Goal: Task Accomplishment & Management: Manage account settings

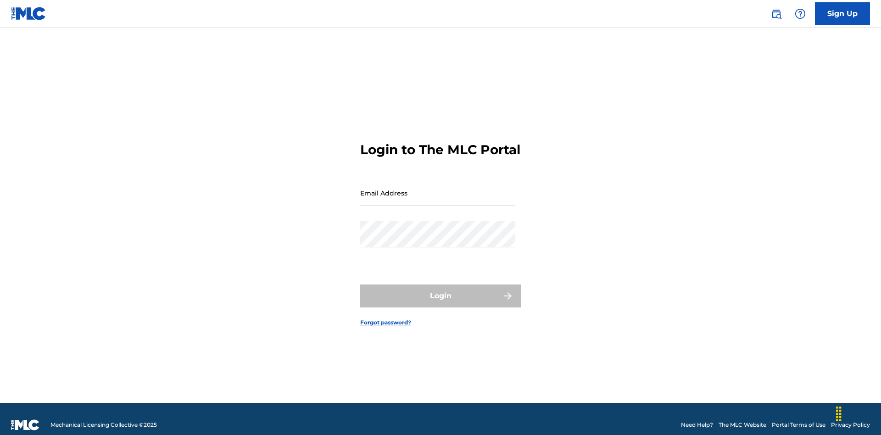
scroll to position [12, 0]
click at [438, 189] on input "Email Address" at bounding box center [437, 193] width 155 height 26
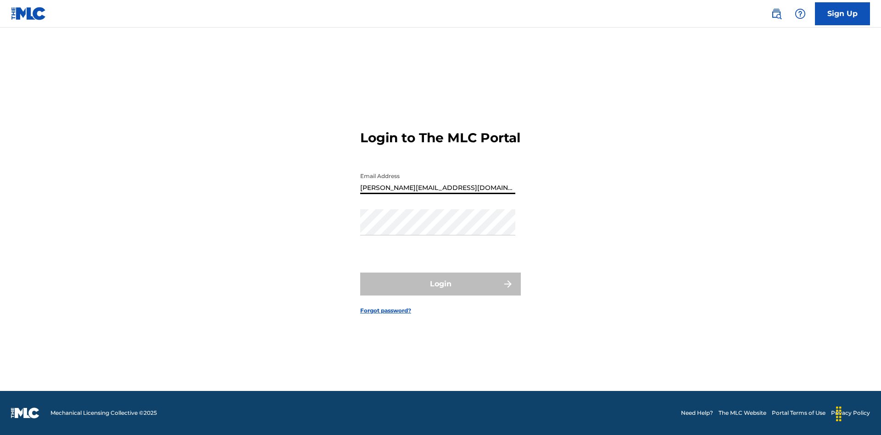
type input "[PERSON_NAME][EMAIL_ADDRESS][DOMAIN_NAME]"
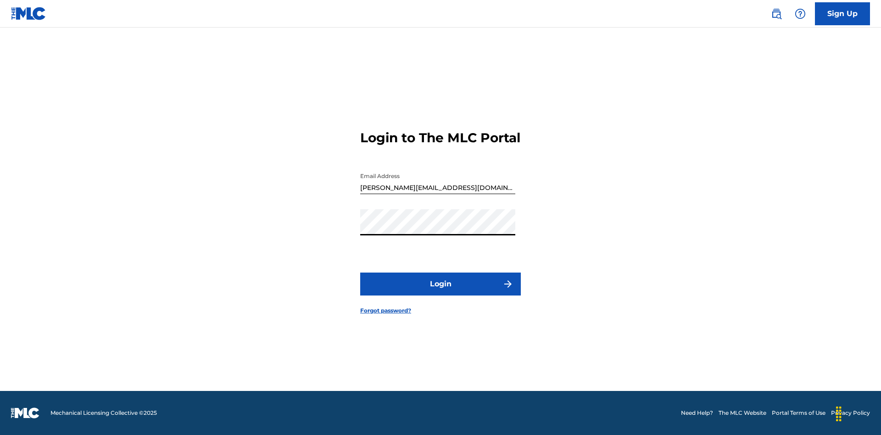
click at [440, 292] on button "Login" at bounding box center [440, 283] width 161 height 23
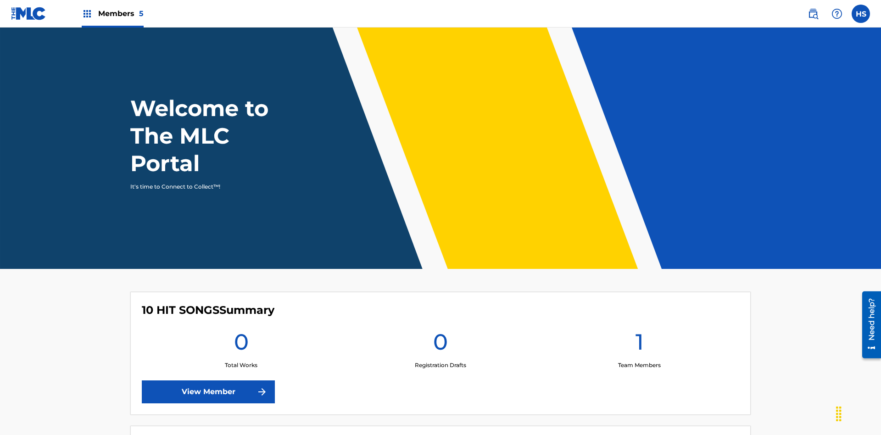
scroll to position [39, 0]
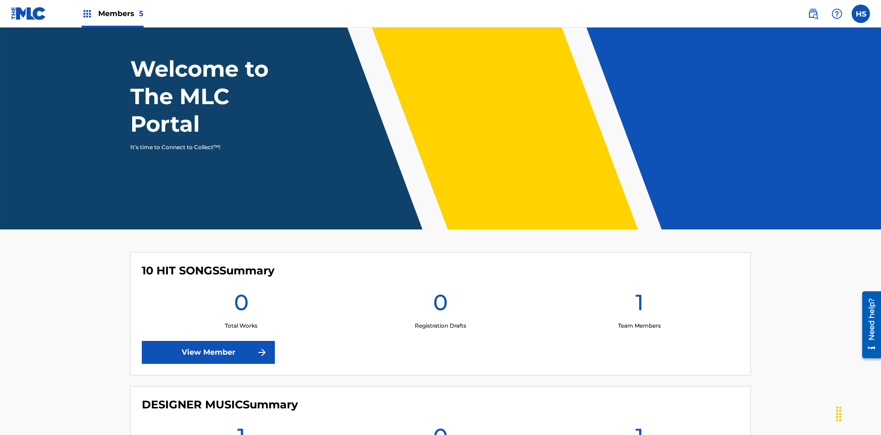
click at [112, 13] on span "Members 5" at bounding box center [120, 13] width 45 height 11
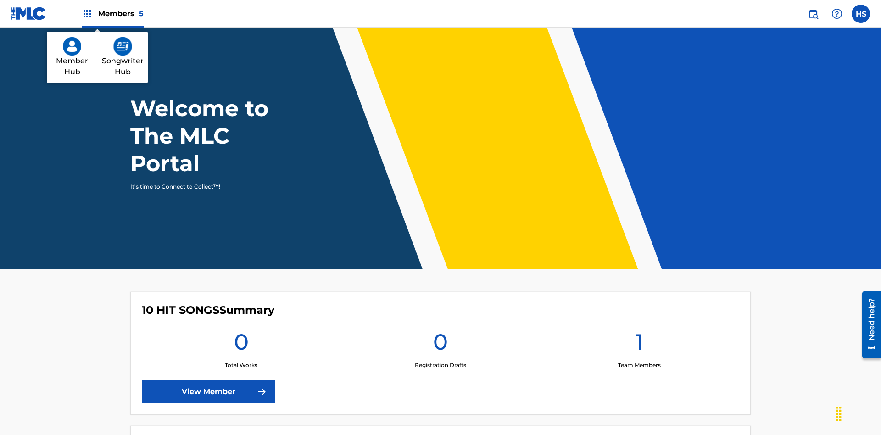
click at [122, 46] on img at bounding box center [122, 46] width 19 height 18
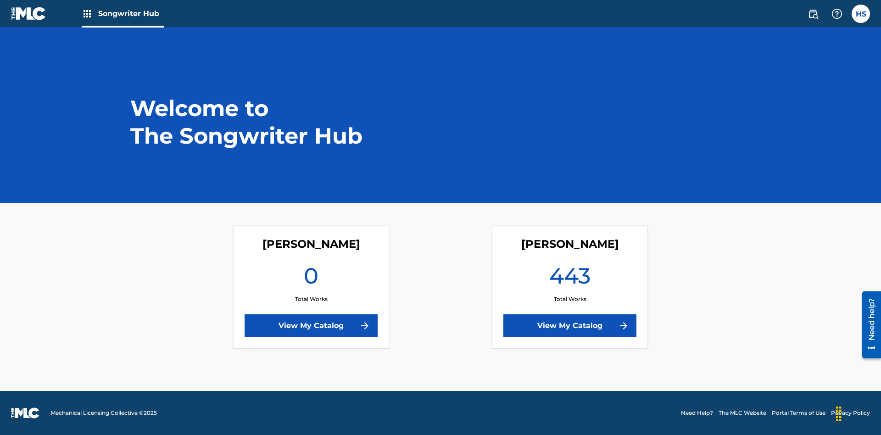
click at [311, 326] on link "View My Catalog" at bounding box center [311, 325] width 133 height 23
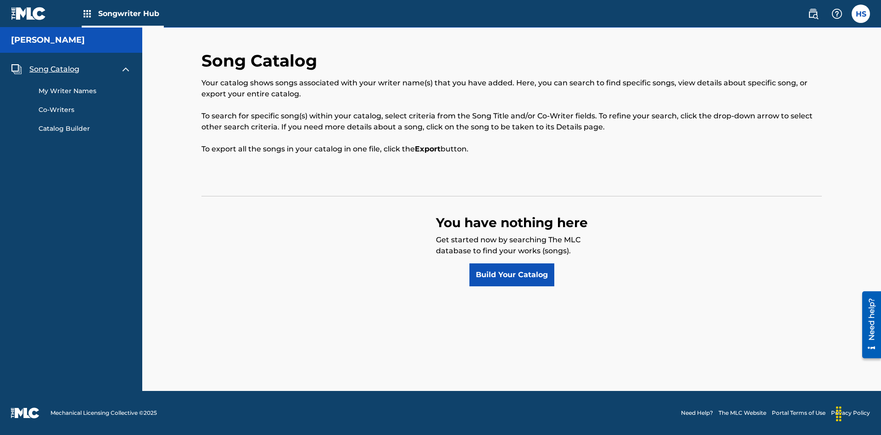
click at [54, 69] on span "Song Catalog" at bounding box center [54, 69] width 50 height 11
click at [512, 275] on link "Build Your Catalog" at bounding box center [511, 274] width 85 height 23
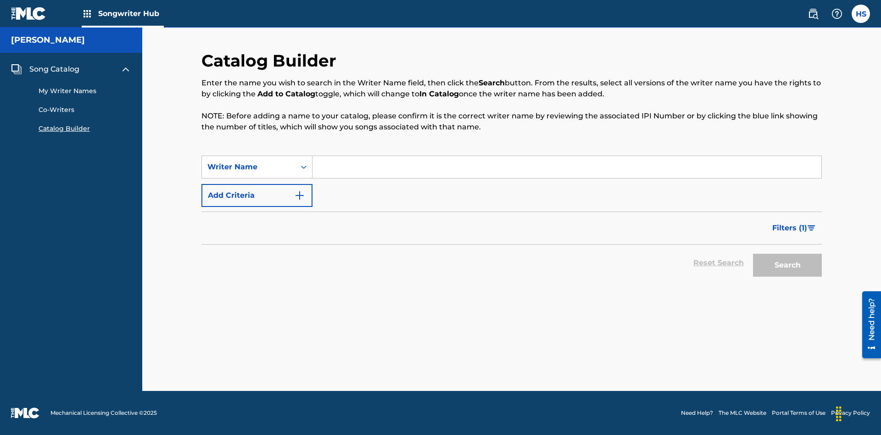
click at [257, 195] on button "Add Criteria" at bounding box center [256, 195] width 111 height 23
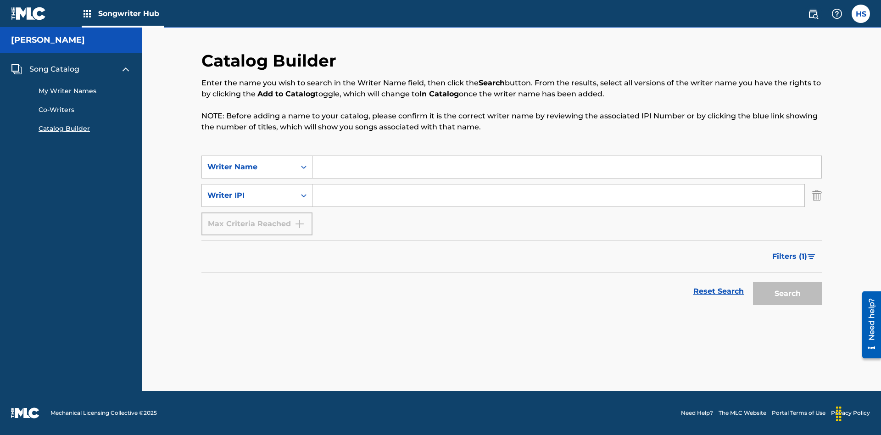
click at [567, 167] on input "Search Form" at bounding box center [566, 167] width 509 height 22
type input "NATALIE NICOLE HEMBY"
click at [558, 195] on input "Search Form" at bounding box center [558, 195] width 492 height 22
type input "00196748412"
click at [787, 294] on button "Search" at bounding box center [787, 293] width 69 height 23
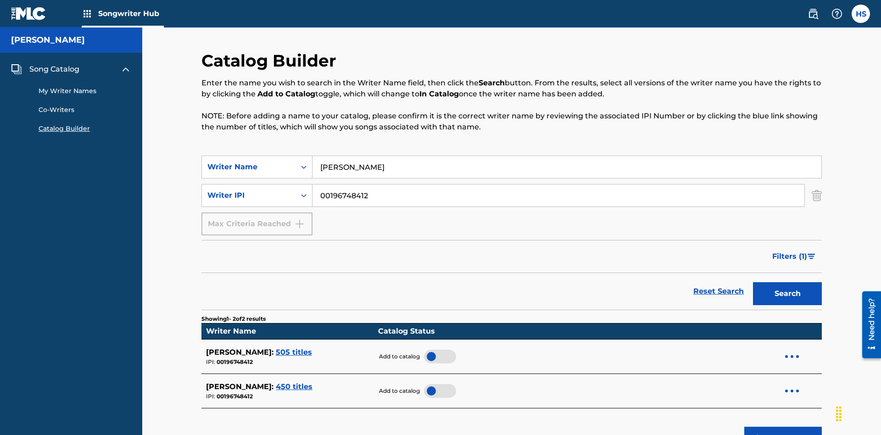
scroll to position [147, 0]
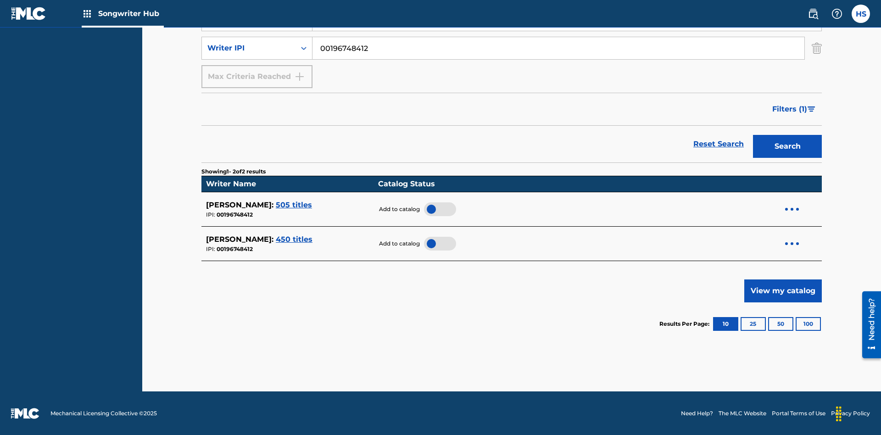
click at [436, 209] on div at bounding box center [440, 209] width 32 height 14
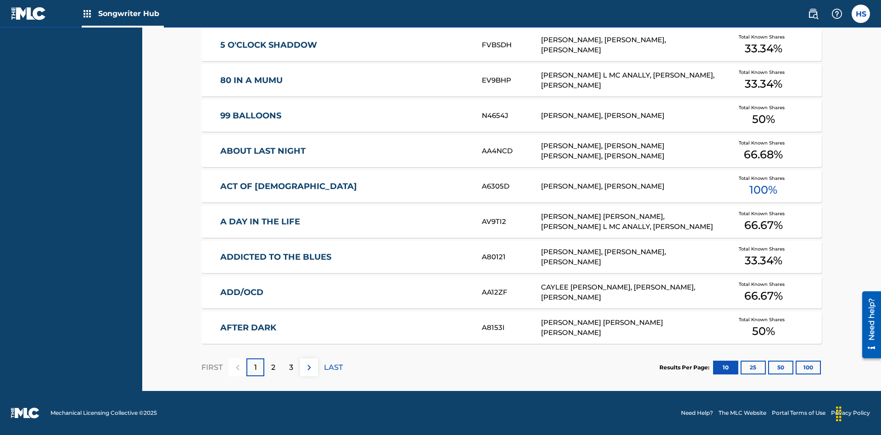
click at [795, 367] on button "100" at bounding box center [807, 368] width 25 height 14
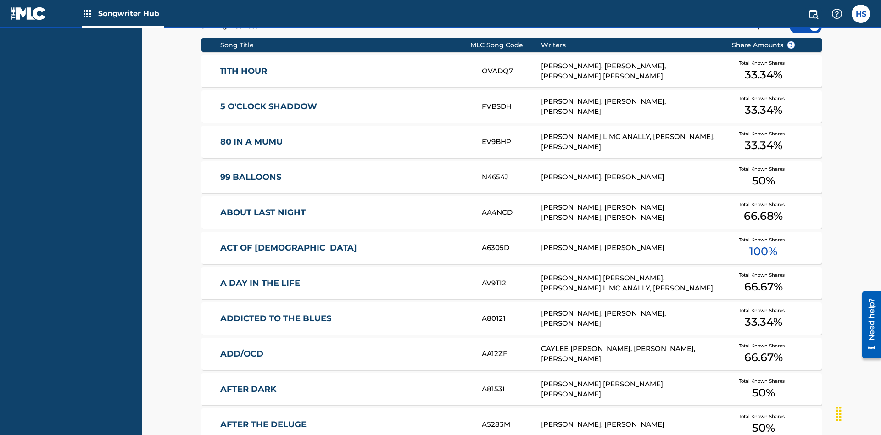
scroll to position [289, 0]
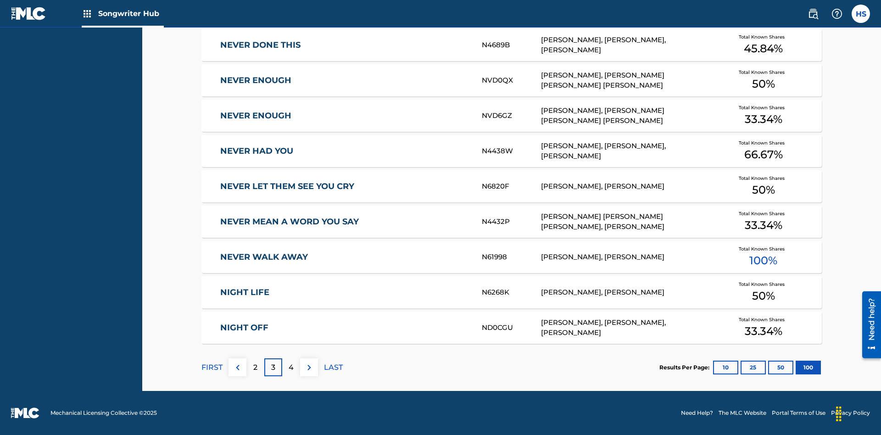
click at [309, 367] on img at bounding box center [309, 367] width 11 height 11
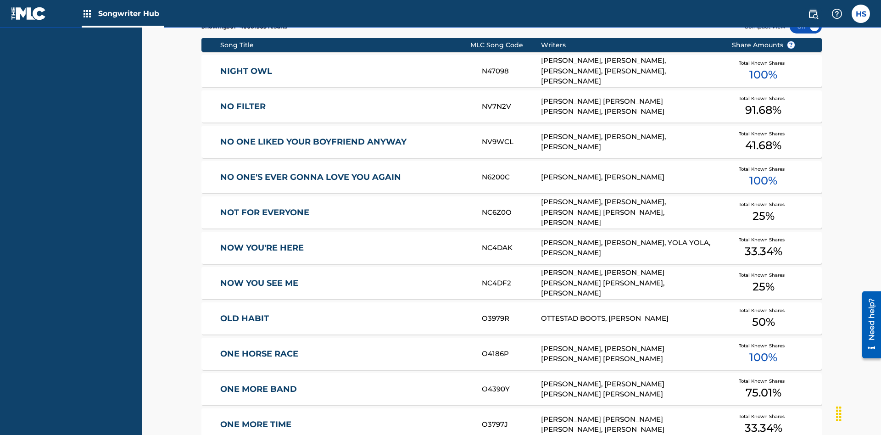
scroll to position [4, 0]
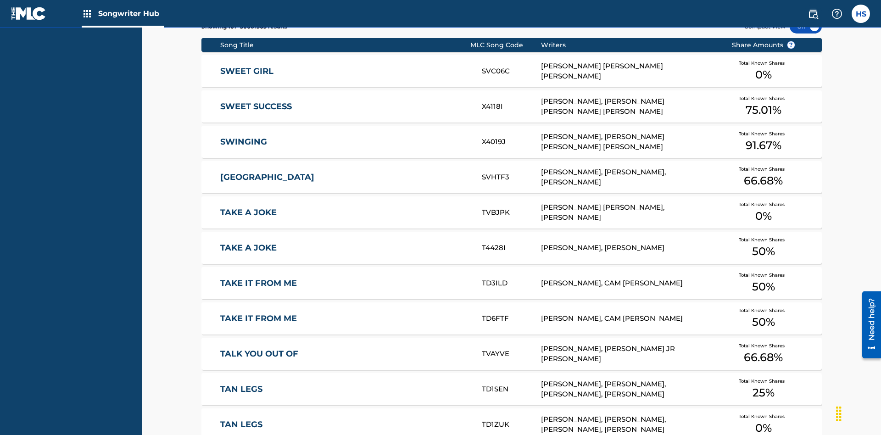
scroll to position [289, 0]
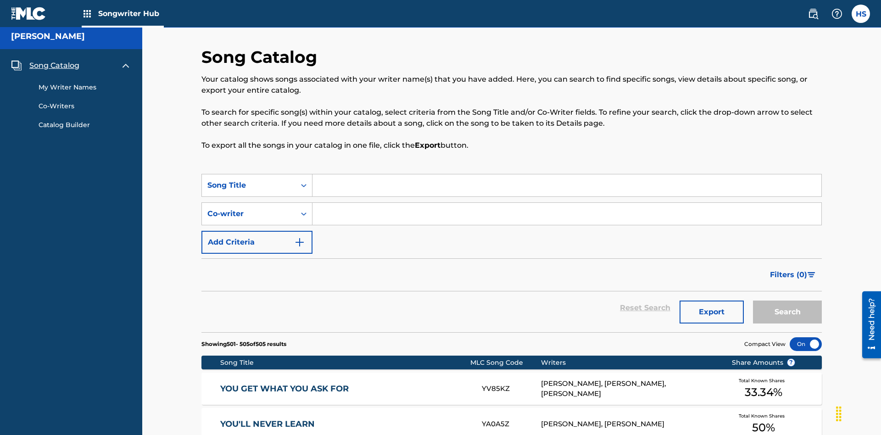
scroll to position [206, 0]
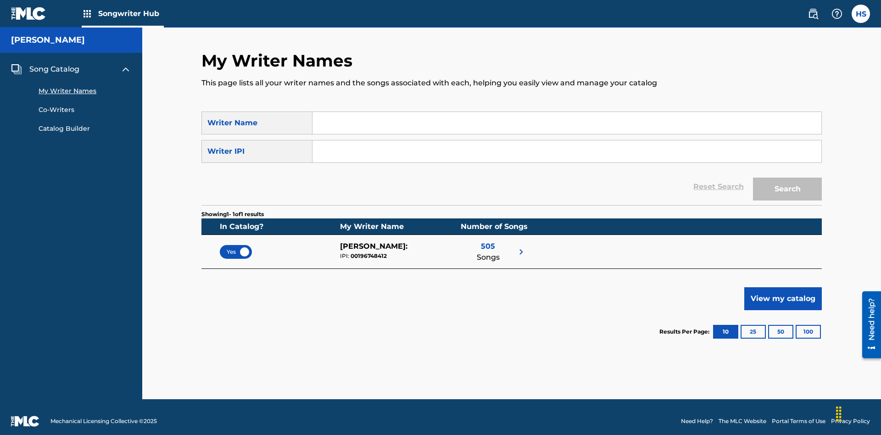
scroll to position [8, 0]
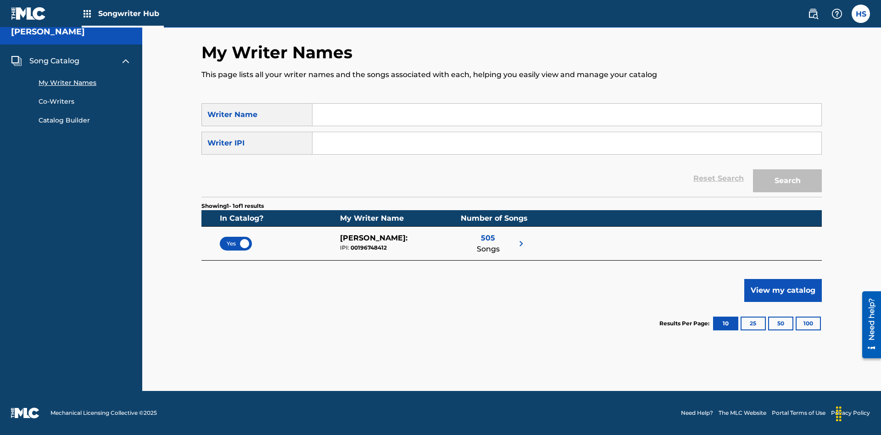
click at [236, 243] on span "Yes" at bounding box center [236, 243] width 18 height 8
click at [236, 243] on span "No" at bounding box center [235, 243] width 17 height 8
click at [54, 61] on span "Song Catalog" at bounding box center [54, 61] width 50 height 11
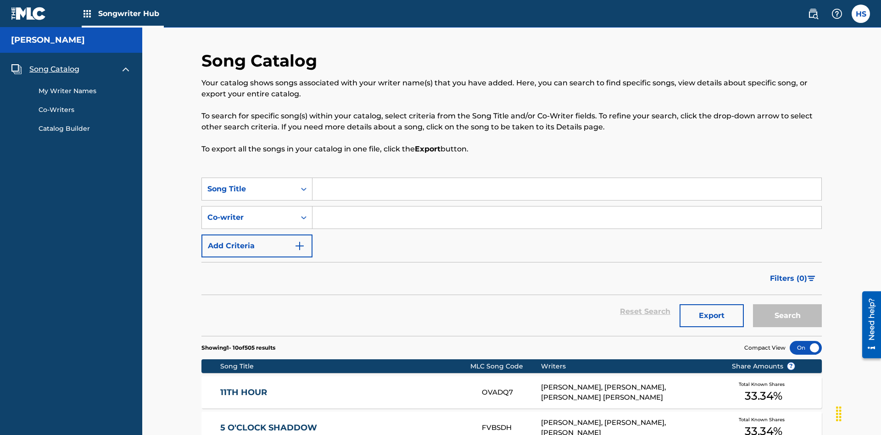
scroll to position [321, 0]
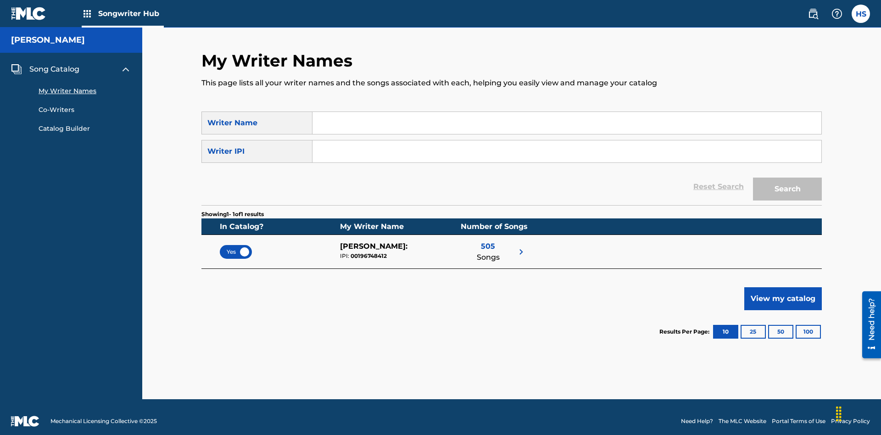
click at [236, 248] on span "Yes" at bounding box center [236, 252] width 18 height 8
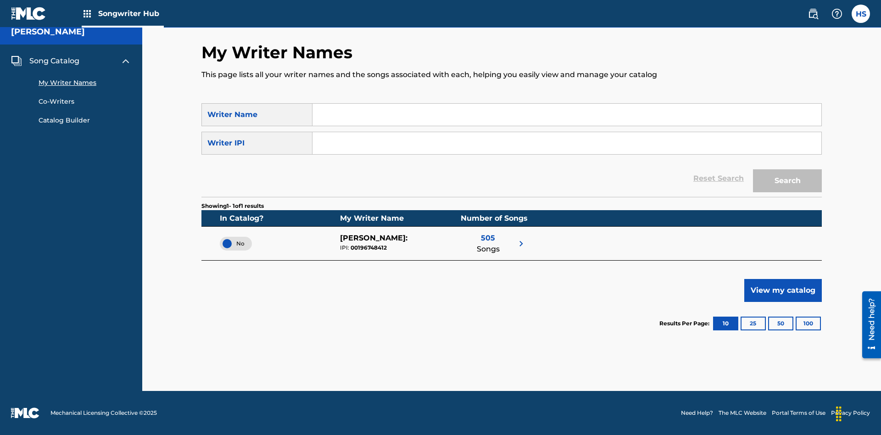
click at [54, 61] on span "Song Catalog" at bounding box center [54, 61] width 50 height 11
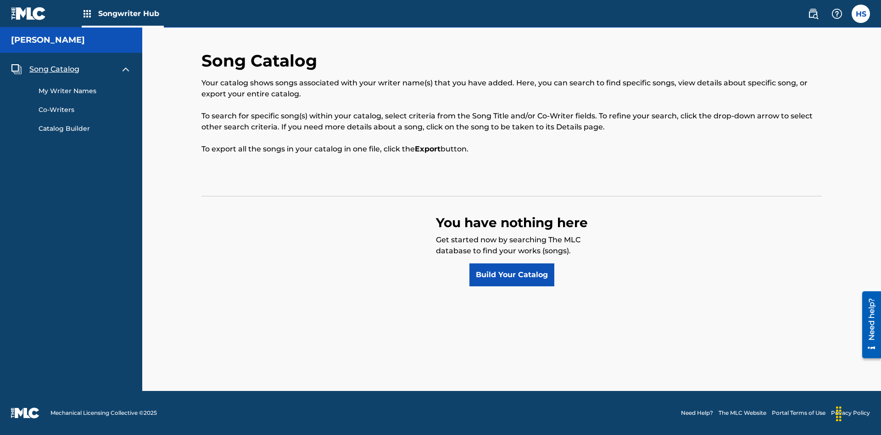
click at [512, 275] on link "Build Your Catalog" at bounding box center [511, 274] width 85 height 23
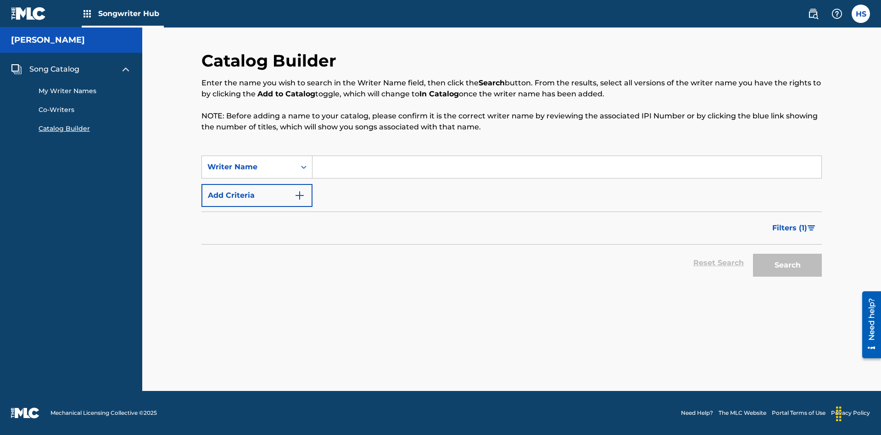
click at [257, 195] on button "Add Criteria" at bounding box center [256, 195] width 111 height 23
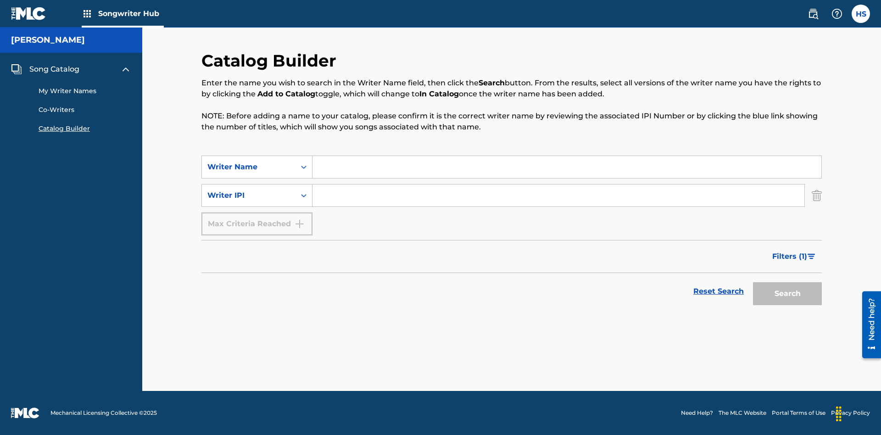
click at [567, 167] on input "Search Form" at bounding box center [566, 167] width 509 height 22
type input "NATALIE NICOLE HEMBY"
click at [558, 195] on input "Search Form" at bounding box center [558, 195] width 492 height 22
type input "00196748412"
click at [787, 294] on button "Search" at bounding box center [787, 293] width 69 height 23
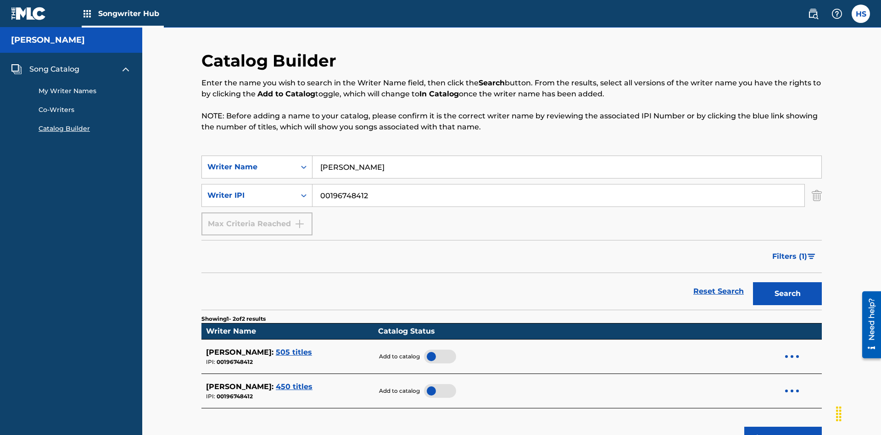
click at [436, 350] on div at bounding box center [440, 357] width 32 height 14
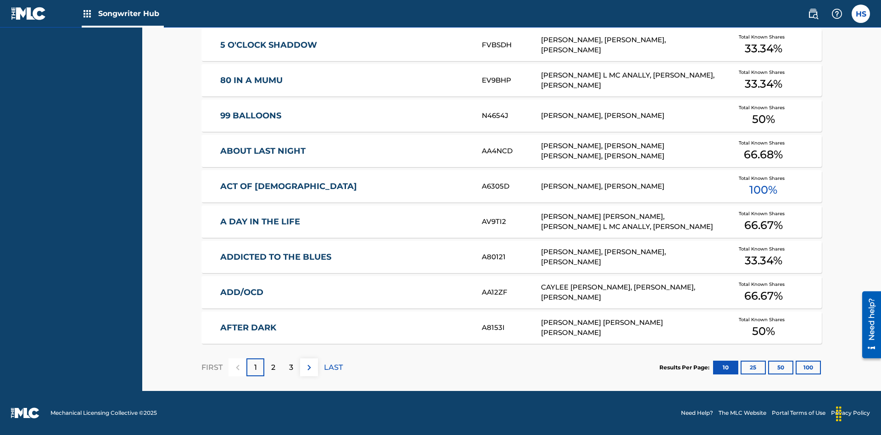
click at [795, 367] on button "100" at bounding box center [807, 368] width 25 height 14
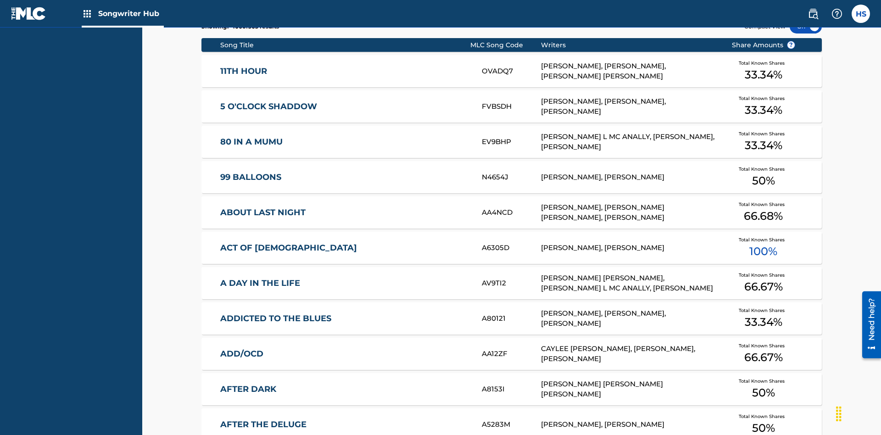
scroll to position [289, 0]
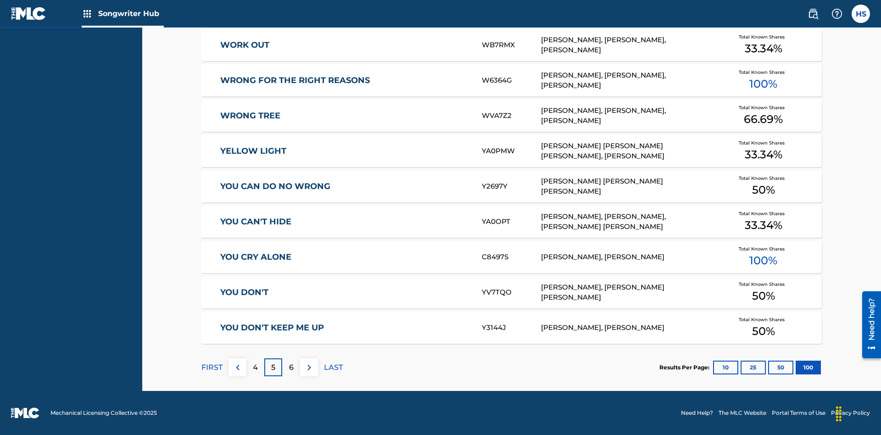
click at [309, 367] on img at bounding box center [309, 367] width 11 height 11
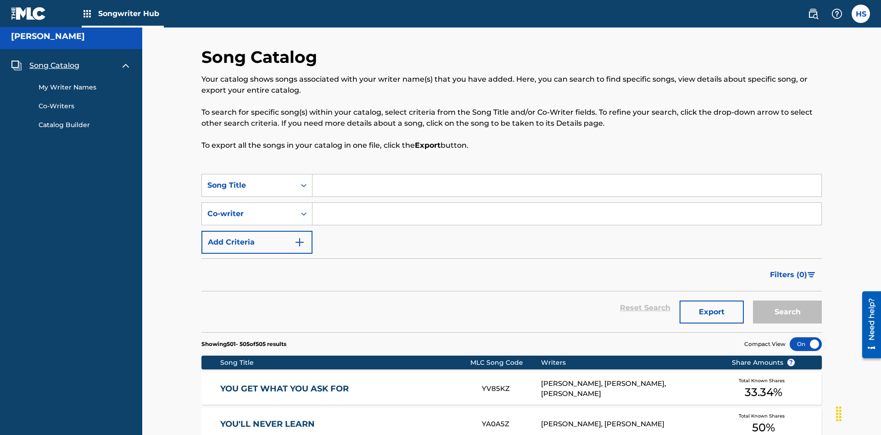
scroll to position [206, 0]
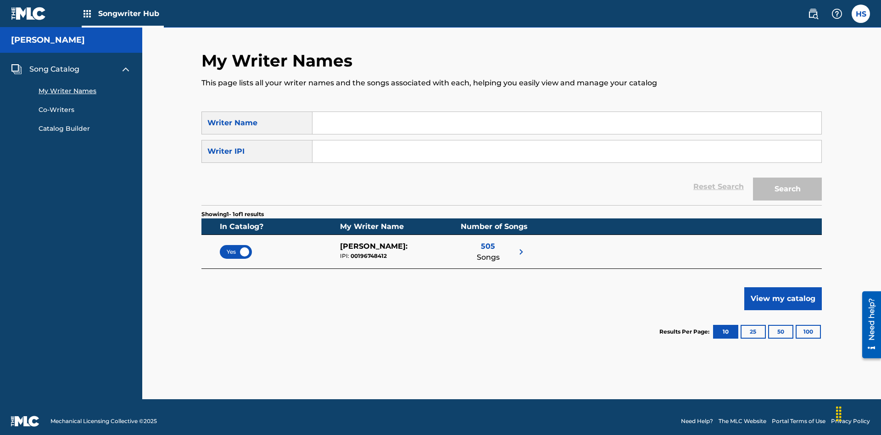
click at [567, 123] on input "Search Form" at bounding box center [566, 123] width 509 height 22
type input "NATALIE NICOLE HEMBY"
click at [567, 143] on input "Search Form" at bounding box center [566, 151] width 509 height 22
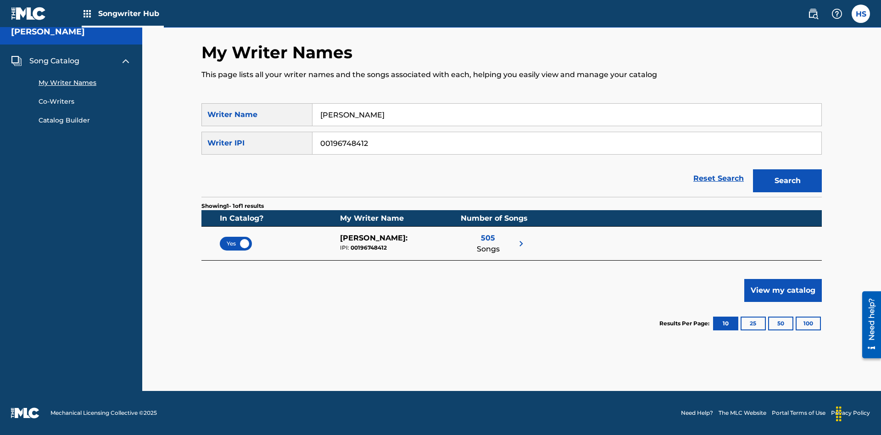
type input "00196748412"
click at [787, 181] on button "Search" at bounding box center [787, 180] width 69 height 23
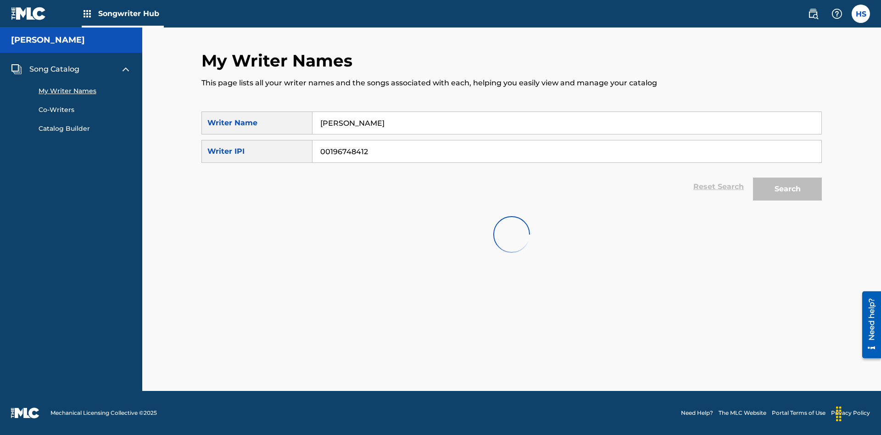
scroll to position [0, 0]
